Goal: Find specific page/section: Find specific page/section

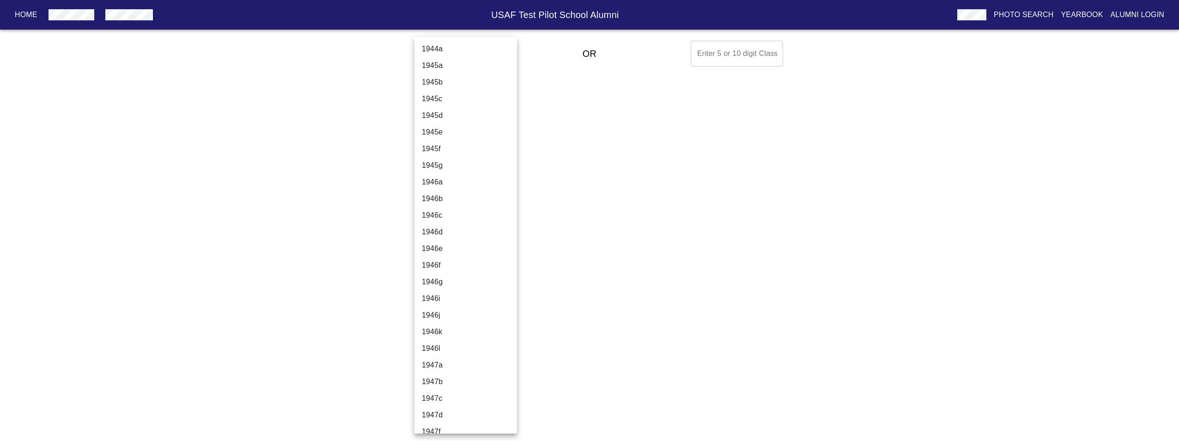
click at [433, 50] on body "Home USAF Test Pilot School Alumni Photo Search Yearbook Alumni Login Select A …" at bounding box center [589, 53] width 1179 height 33
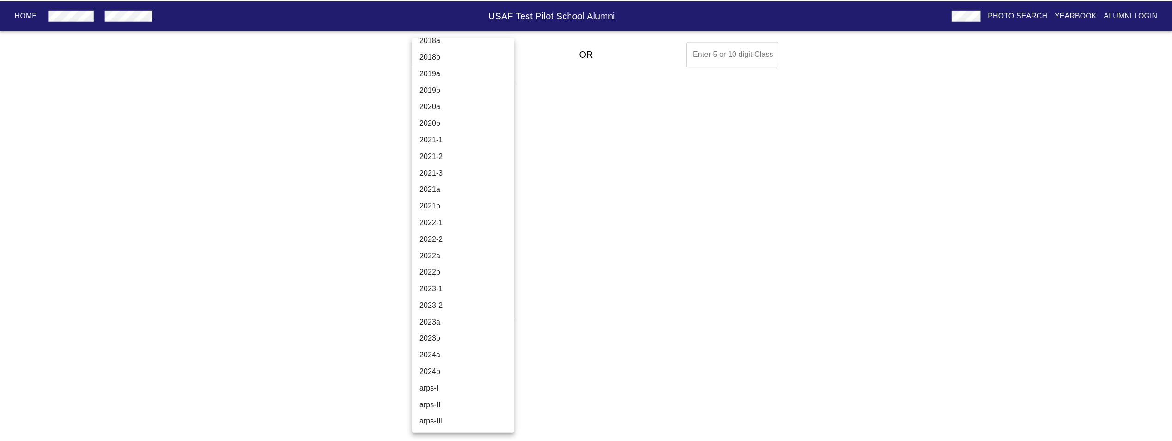
scroll to position [3070, 0]
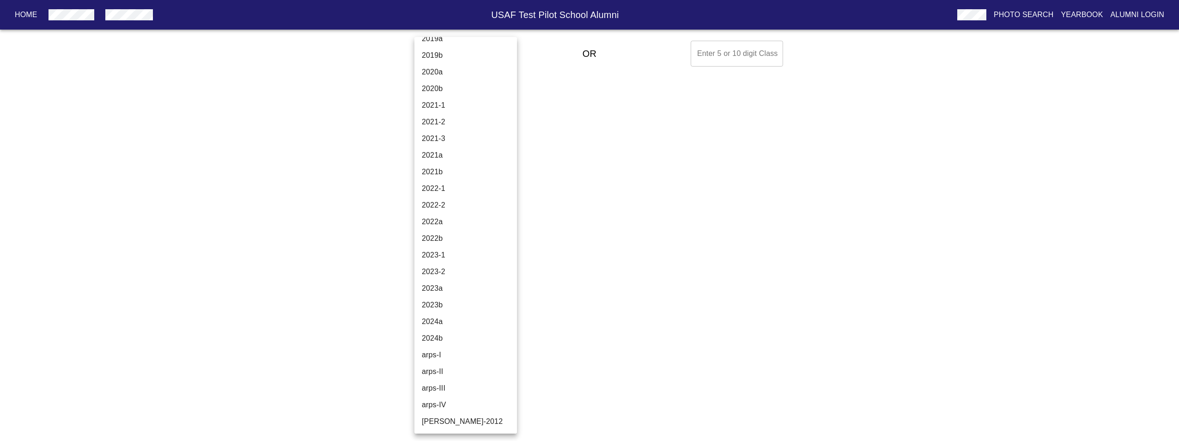
click at [455, 334] on li "2024b" at bounding box center [468, 338] width 109 height 17
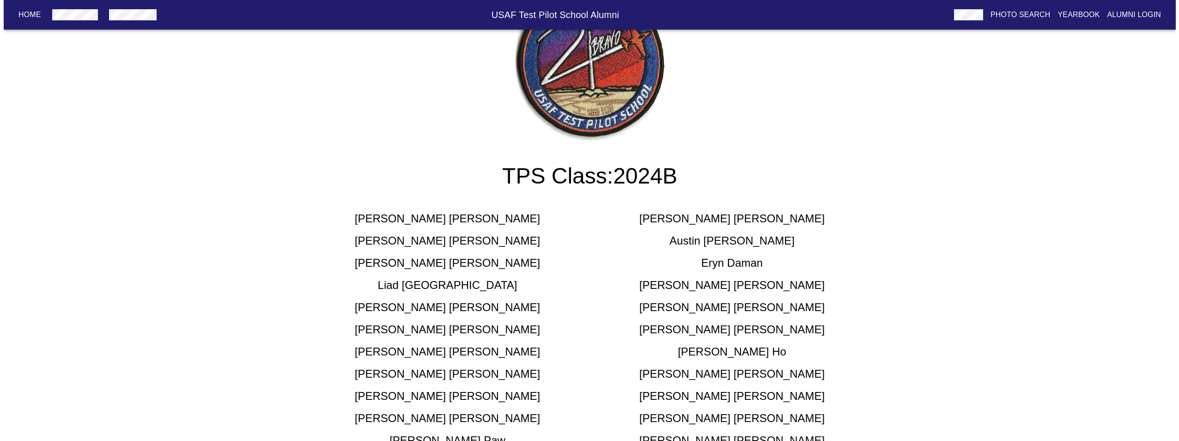
scroll to position [0, 0]
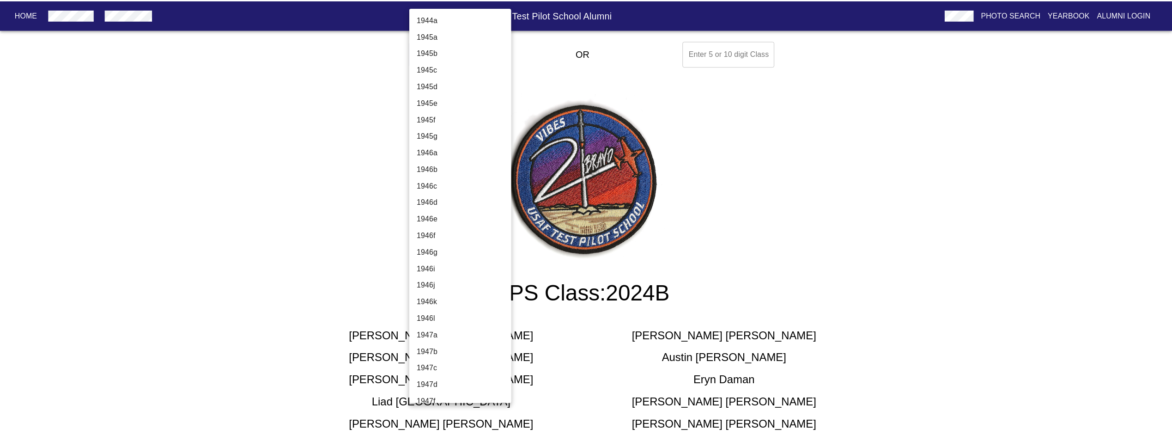
scroll to position [3070, 0]
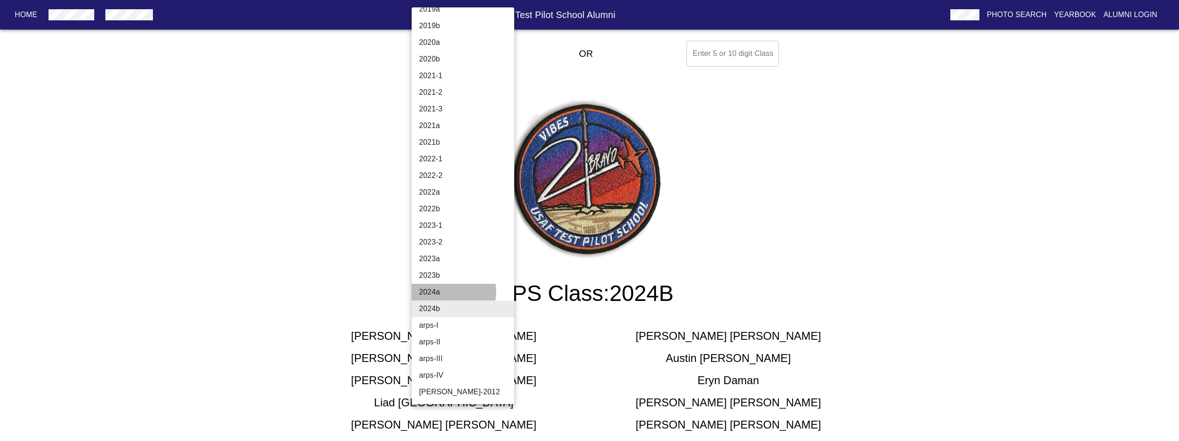
click at [449, 291] on li "2024a" at bounding box center [466, 292] width 109 height 17
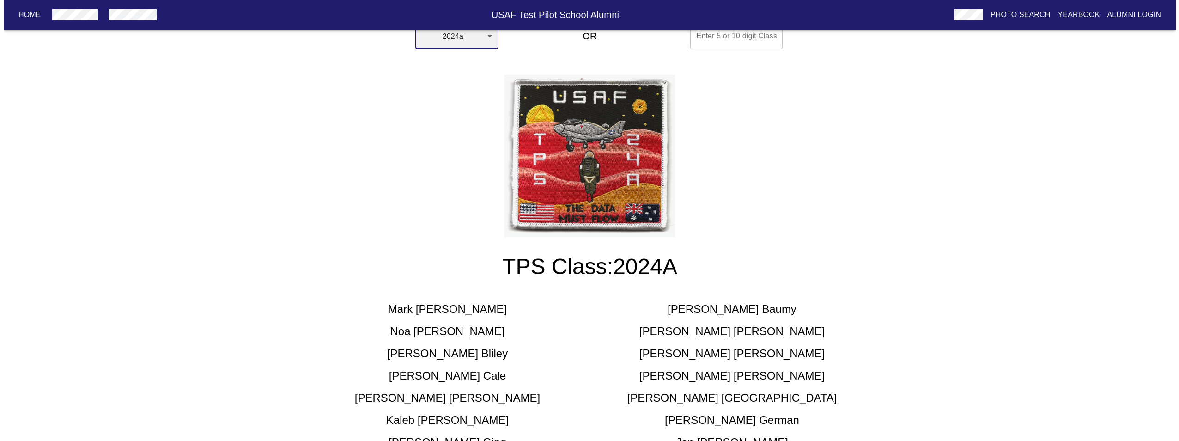
scroll to position [0, 0]
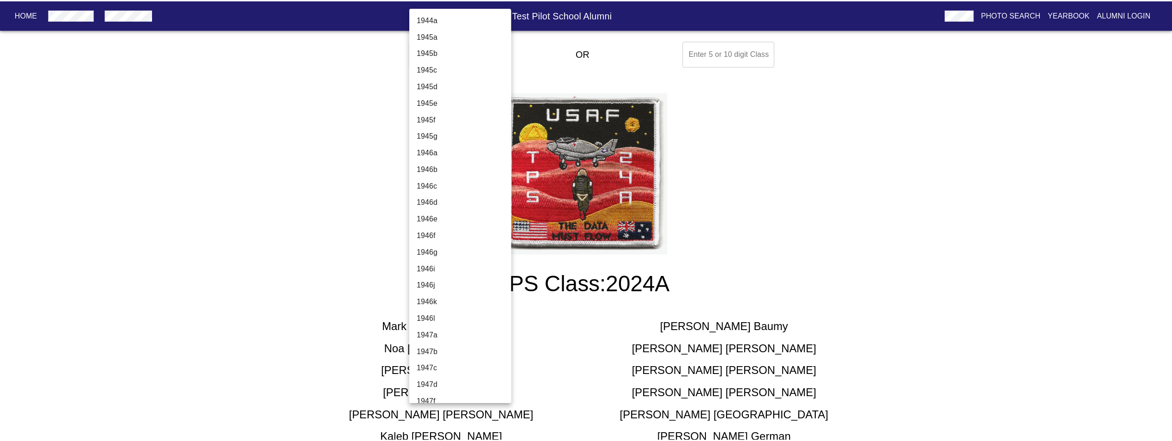
scroll to position [3070, 0]
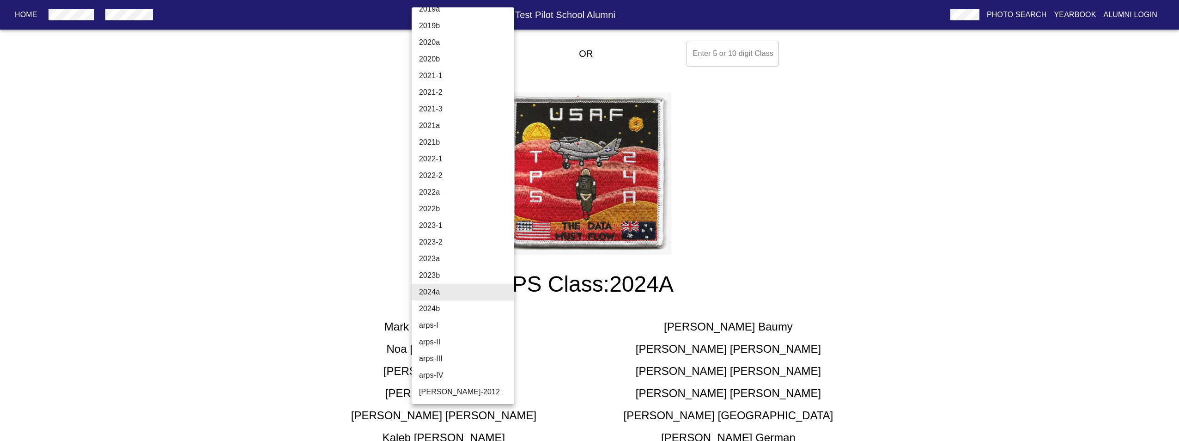
click at [456, 273] on li "2023b" at bounding box center [466, 275] width 109 height 17
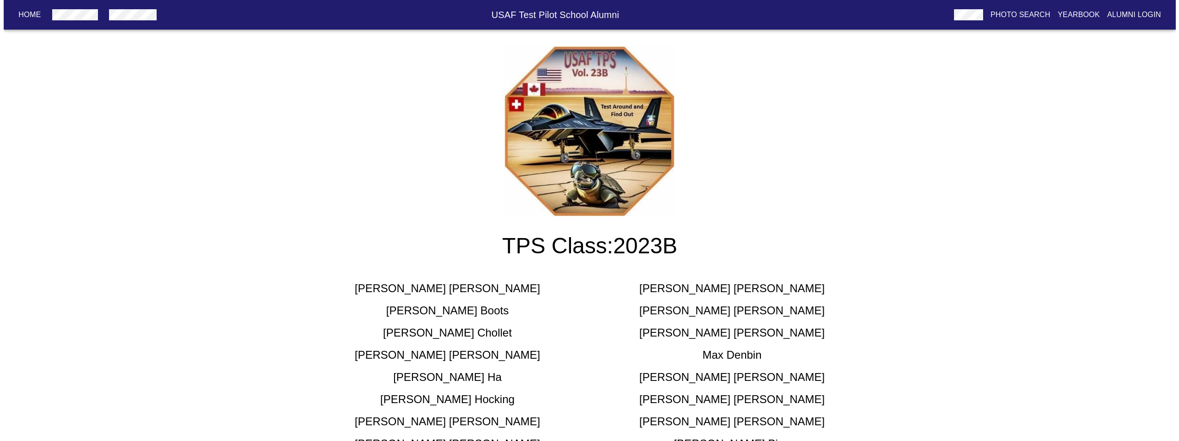
scroll to position [0, 0]
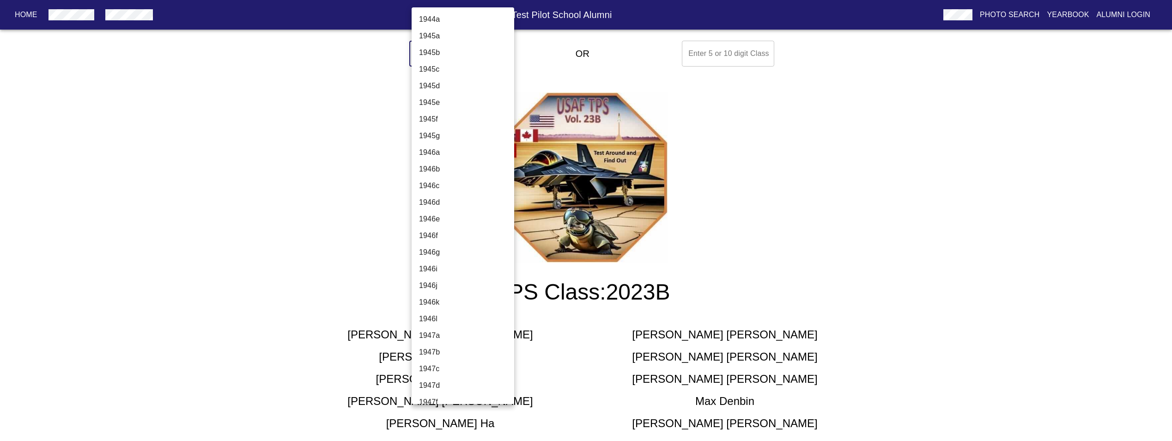
click at [481, 47] on body "Home USAF Test Pilot School Alumni Photo Search Yearbook Alumni Login Select A …" at bounding box center [586, 322] width 1172 height 571
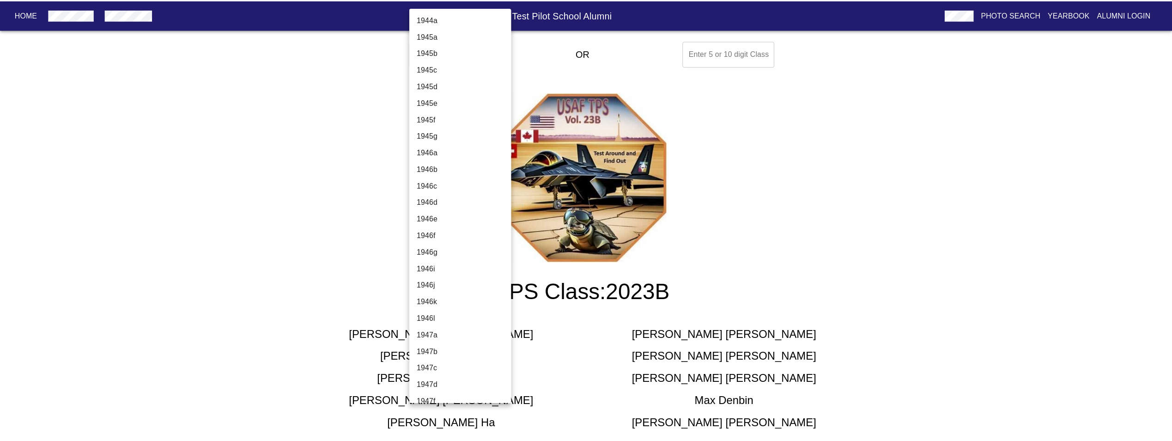
scroll to position [3070, 0]
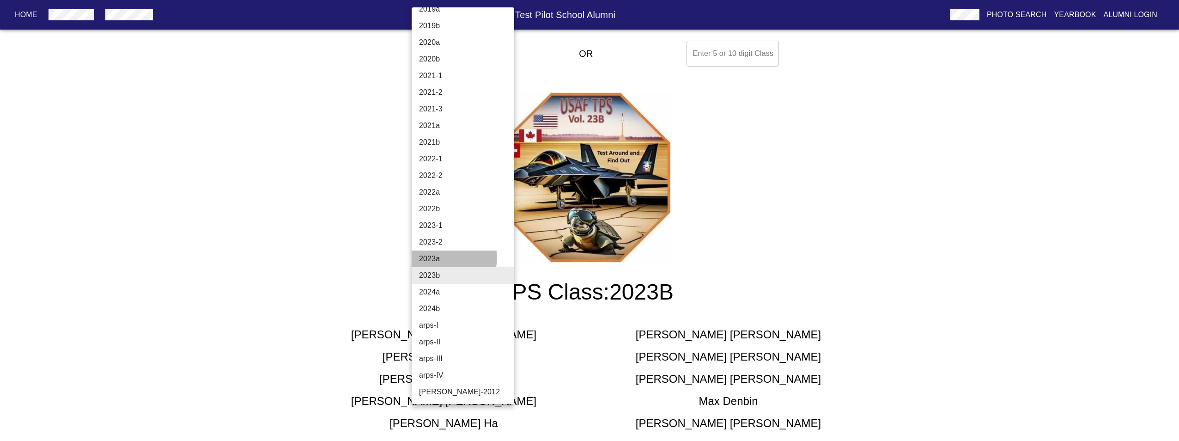
click at [454, 258] on li "2023a" at bounding box center [466, 258] width 109 height 17
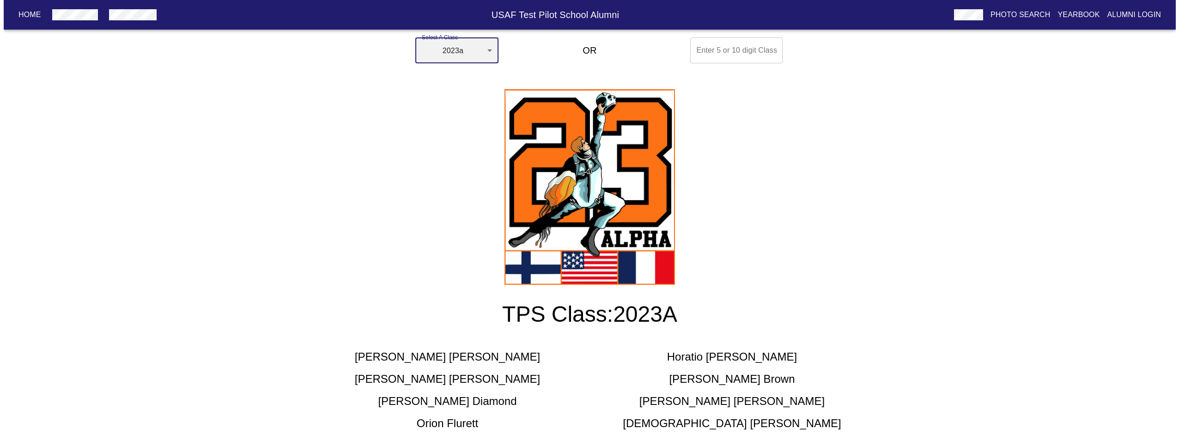
scroll to position [0, 0]
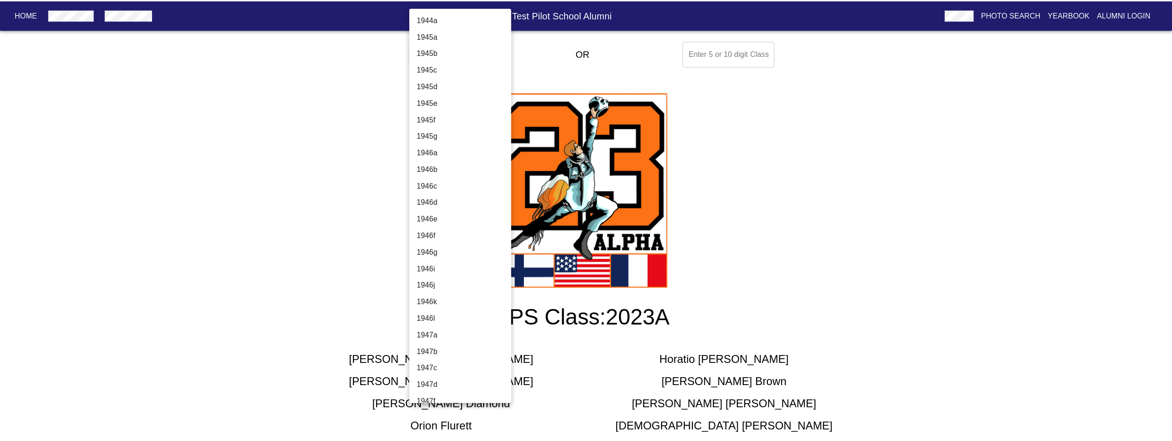
scroll to position [3070, 0]
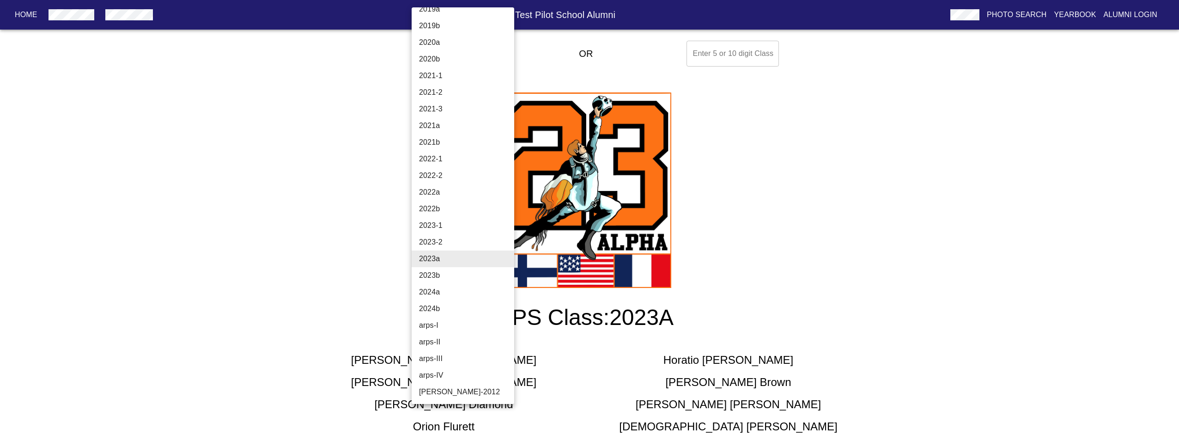
click at [432, 239] on li "2023-2" at bounding box center [466, 242] width 109 height 17
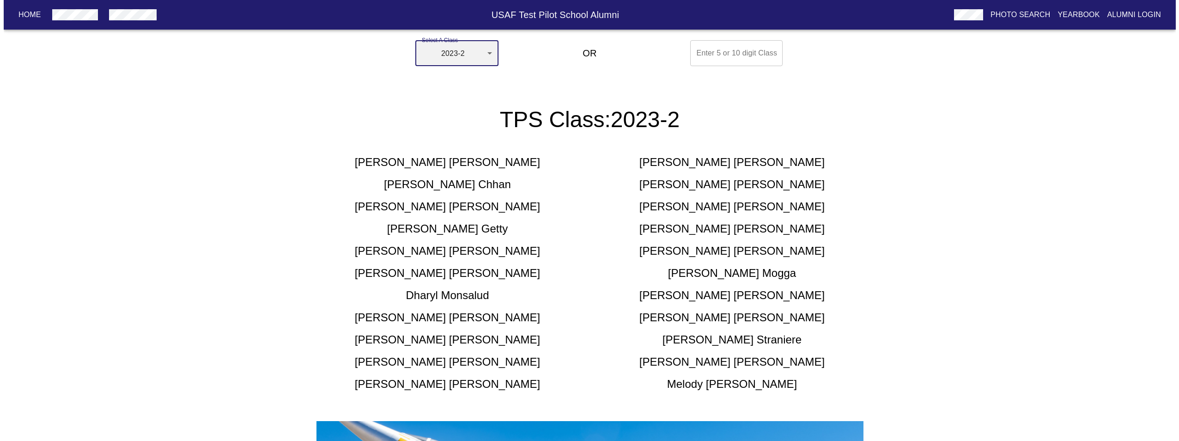
scroll to position [0, 0]
click at [480, 50] on body "Home USAF Test Pilot School Alumni Photo Search Yearbook Alumni Login Select A …" at bounding box center [586, 430] width 1172 height 786
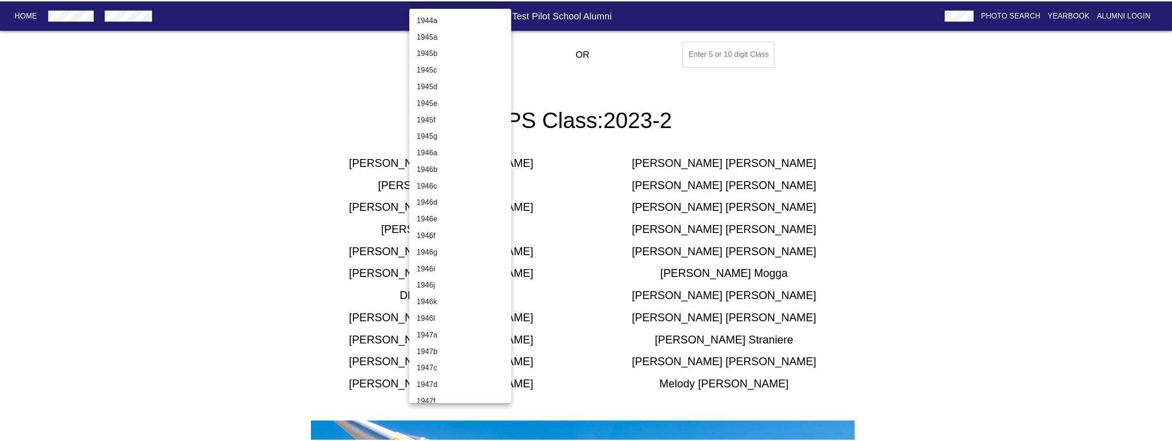
scroll to position [3070, 0]
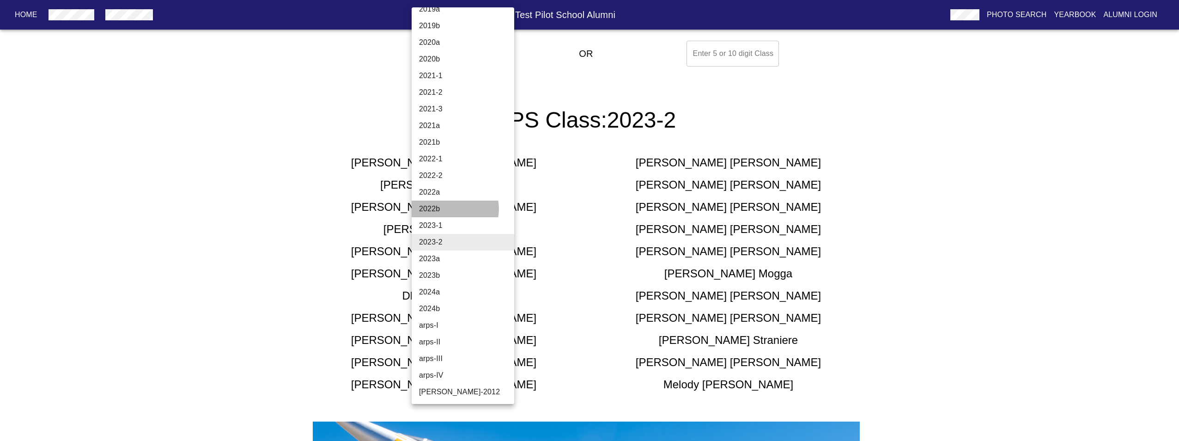
click at [455, 209] on li "2022b" at bounding box center [466, 208] width 109 height 17
type input "2022b"
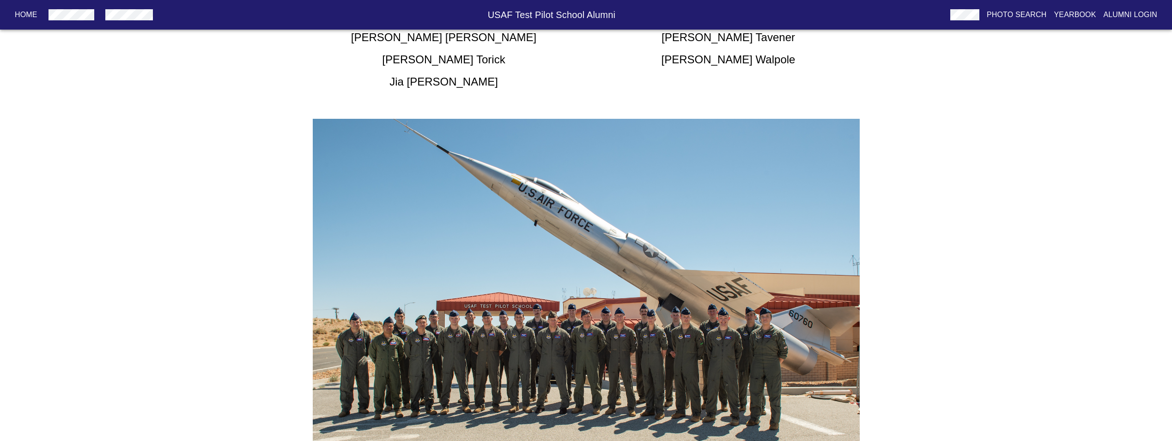
scroll to position [601, 0]
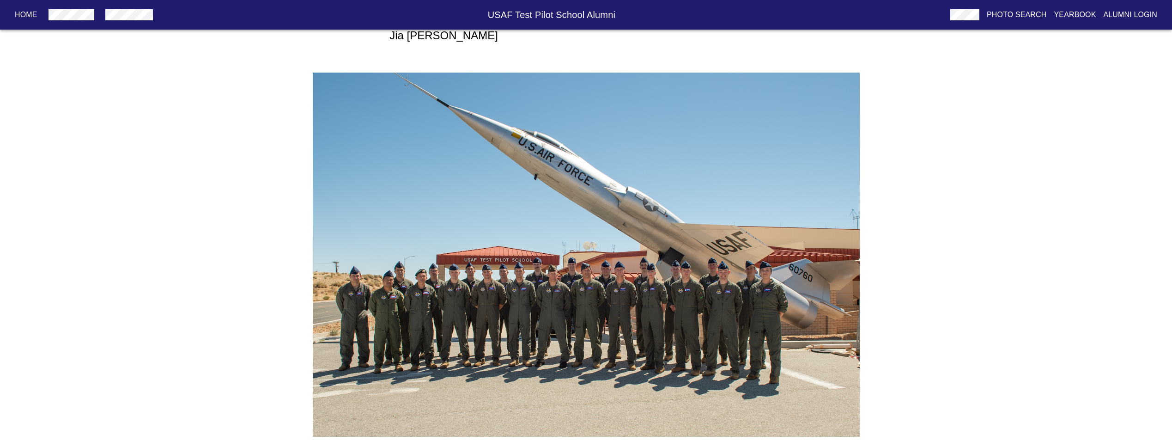
click at [386, 275] on img at bounding box center [586, 255] width 547 height 364
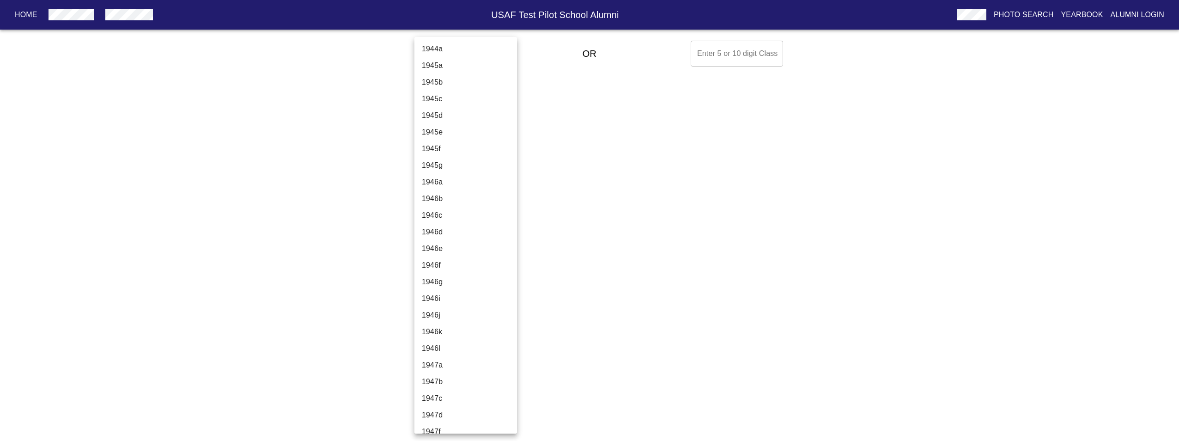
click at [483, 57] on body "Home USAF Test Pilot School Alumni Photo Search Yearbook Alumni Login Select A …" at bounding box center [589, 53] width 1179 height 33
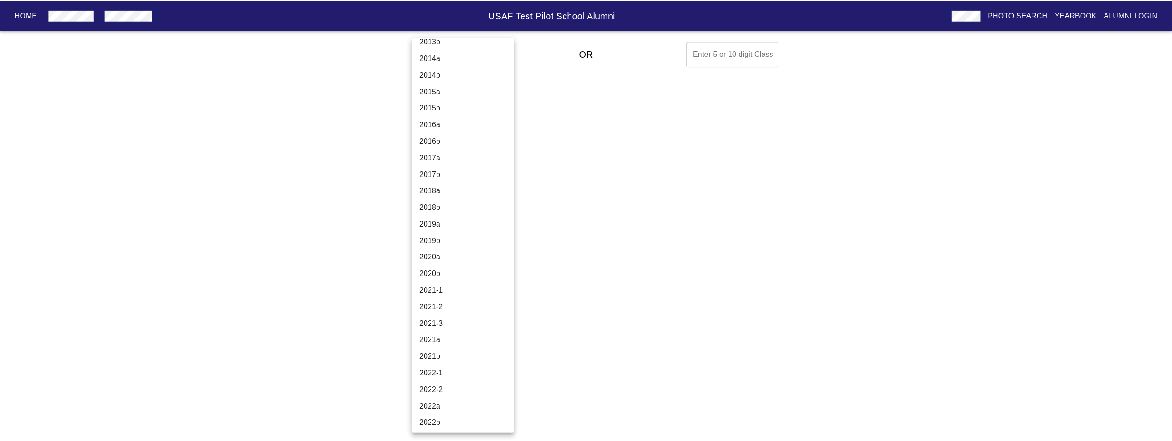
scroll to position [2910, 0]
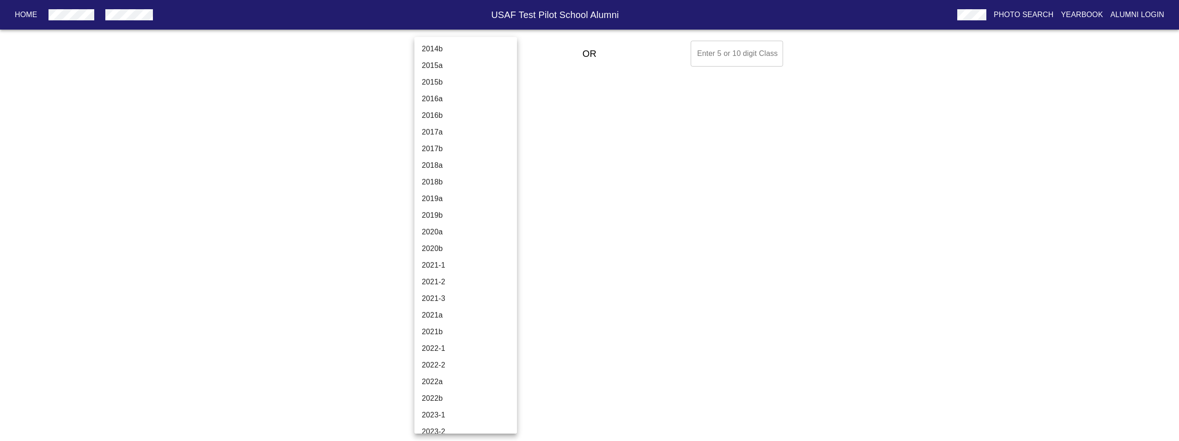
click at [459, 319] on li "2021a" at bounding box center [468, 315] width 109 height 17
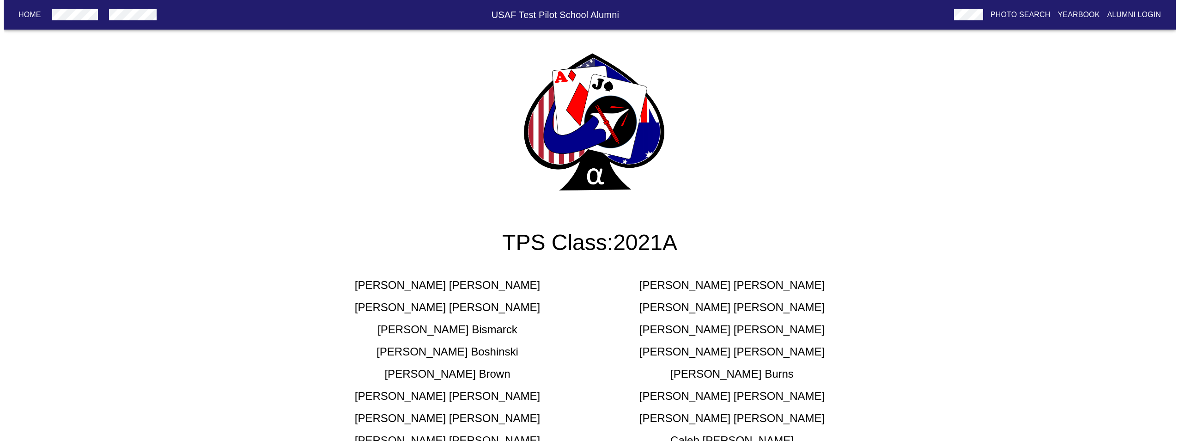
scroll to position [18, 0]
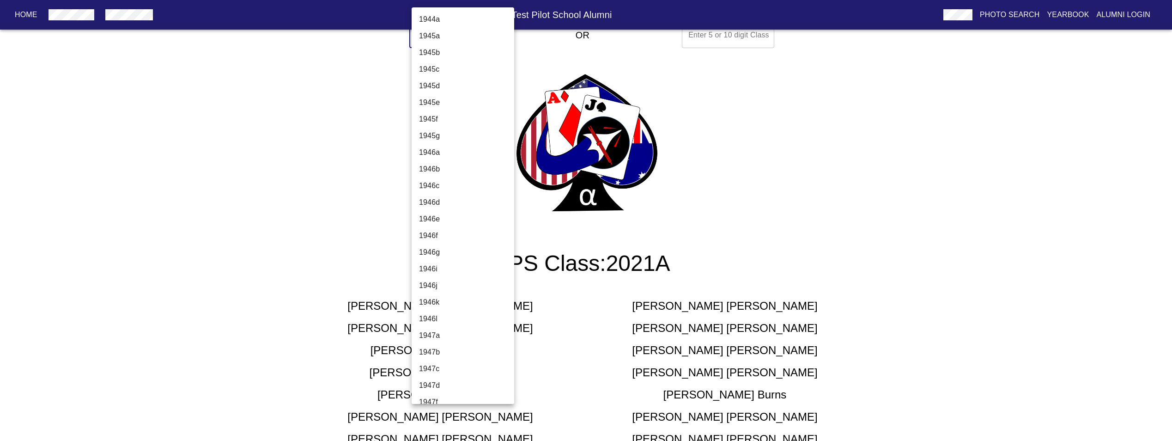
click at [445, 43] on body "Home USAF Test Pilot School Alumni Photo Search Yearbook Alumni Login Select A …" at bounding box center [586, 326] width 1172 height 616
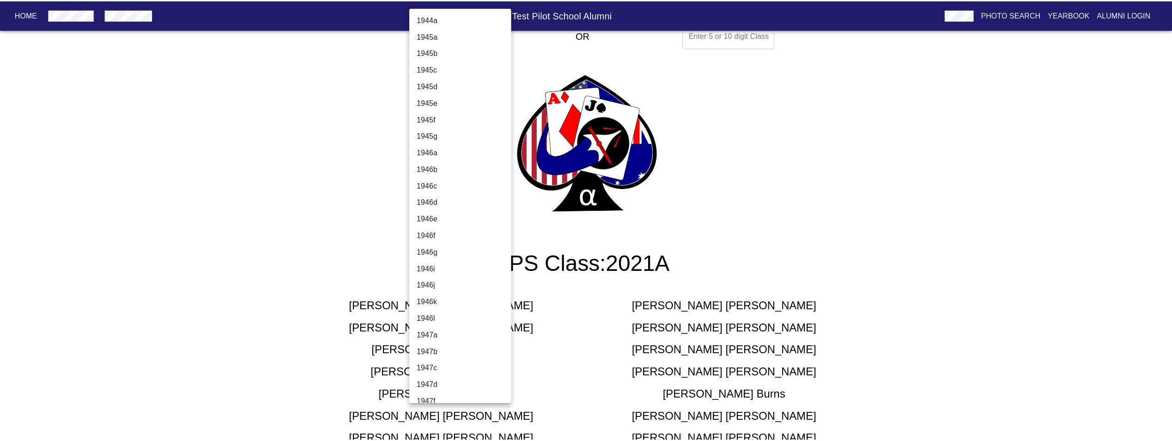
scroll to position [2990, 0]
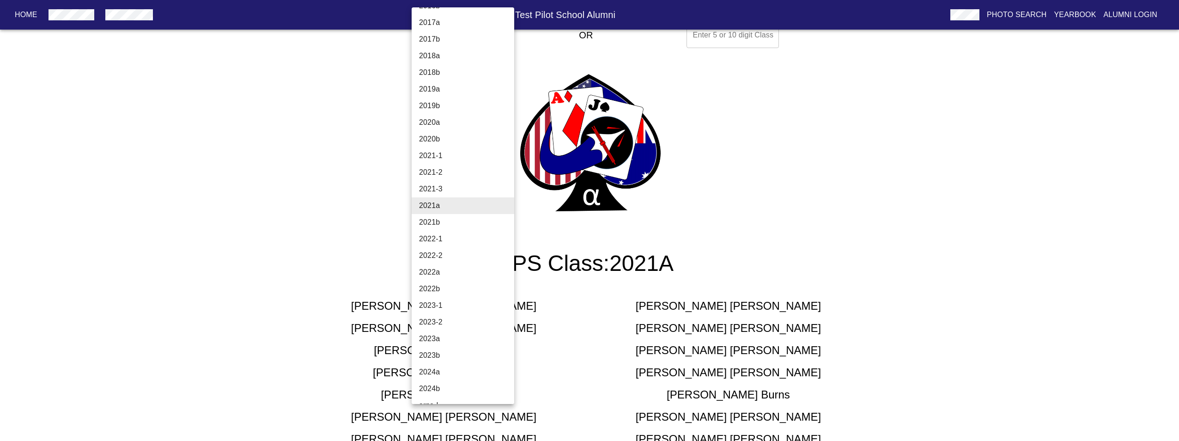
click at [456, 226] on li "2021b" at bounding box center [466, 222] width 109 height 17
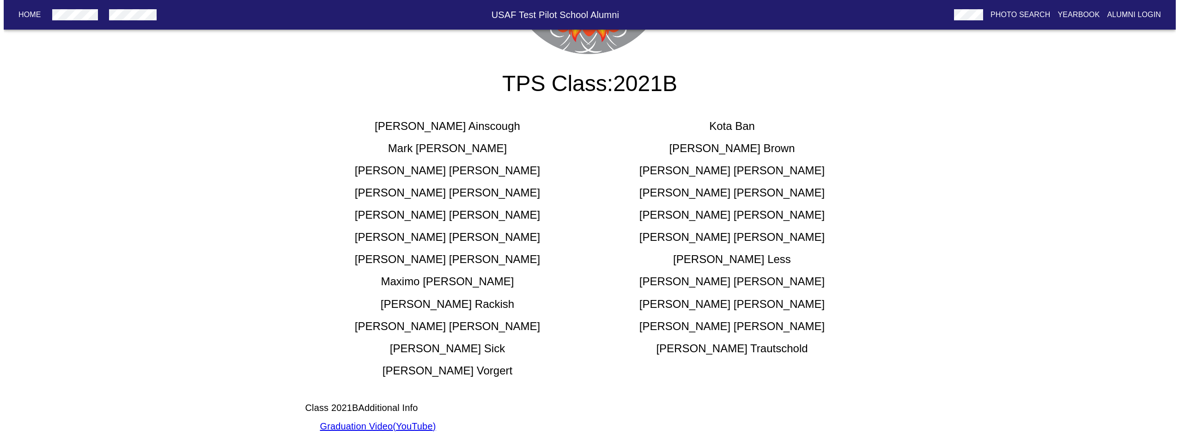
scroll to position [0, 0]
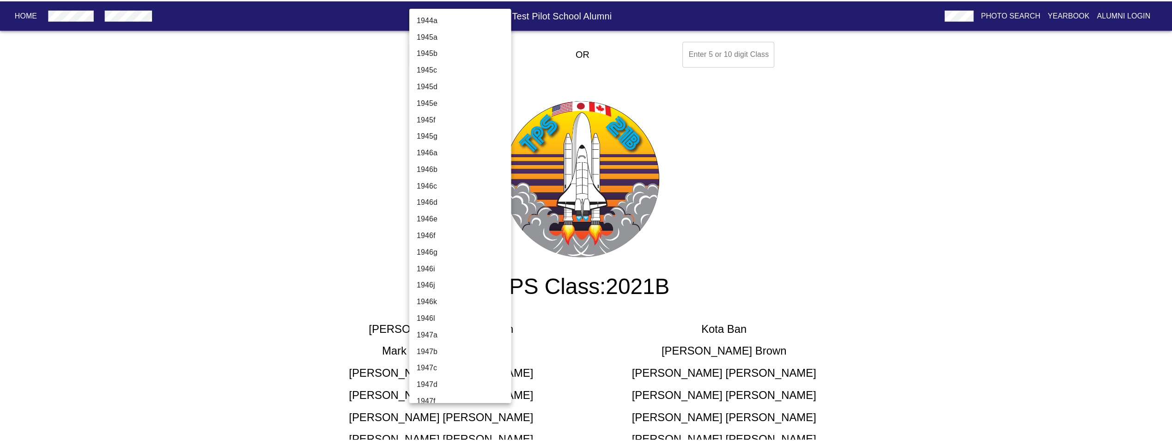
scroll to position [3007, 0]
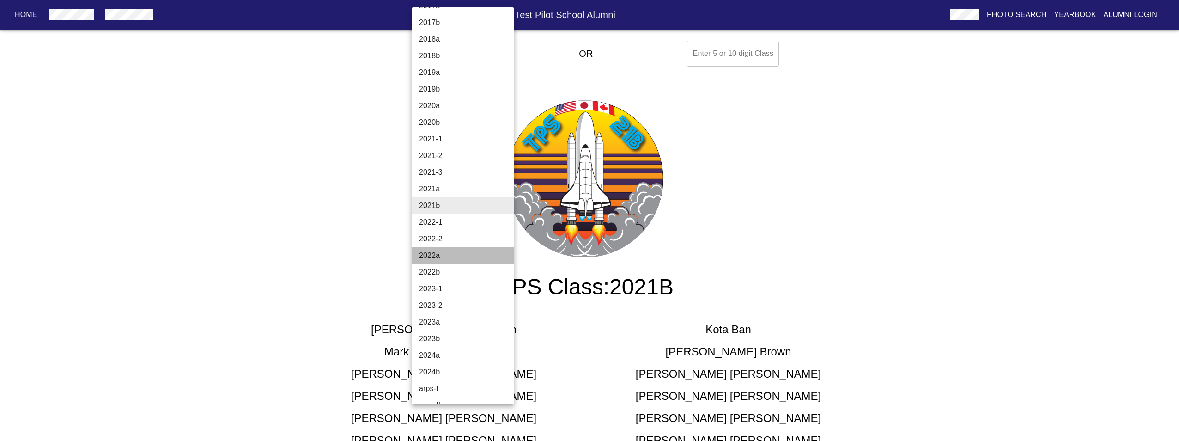
click at [463, 255] on li "2022a" at bounding box center [466, 255] width 109 height 17
type input "2022a"
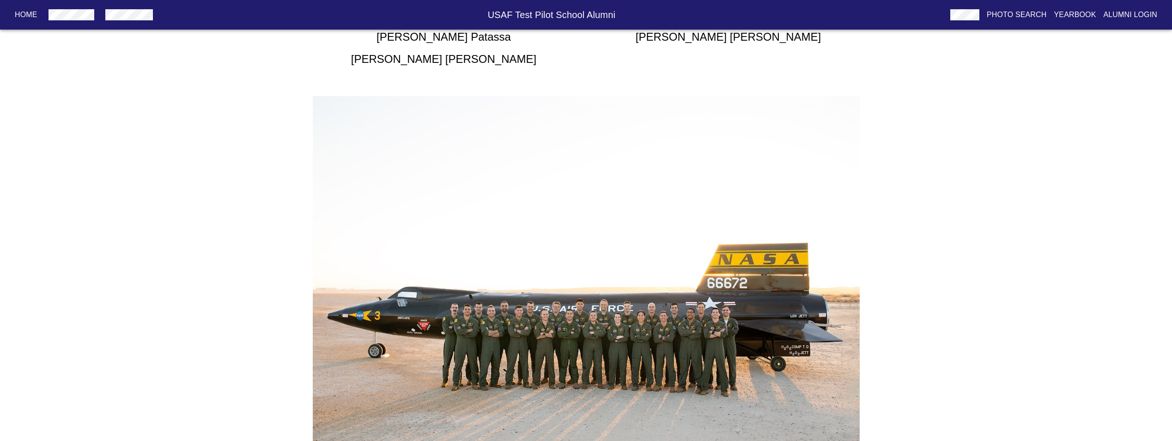
scroll to position [548, 0]
